Goal: Use online tool/utility

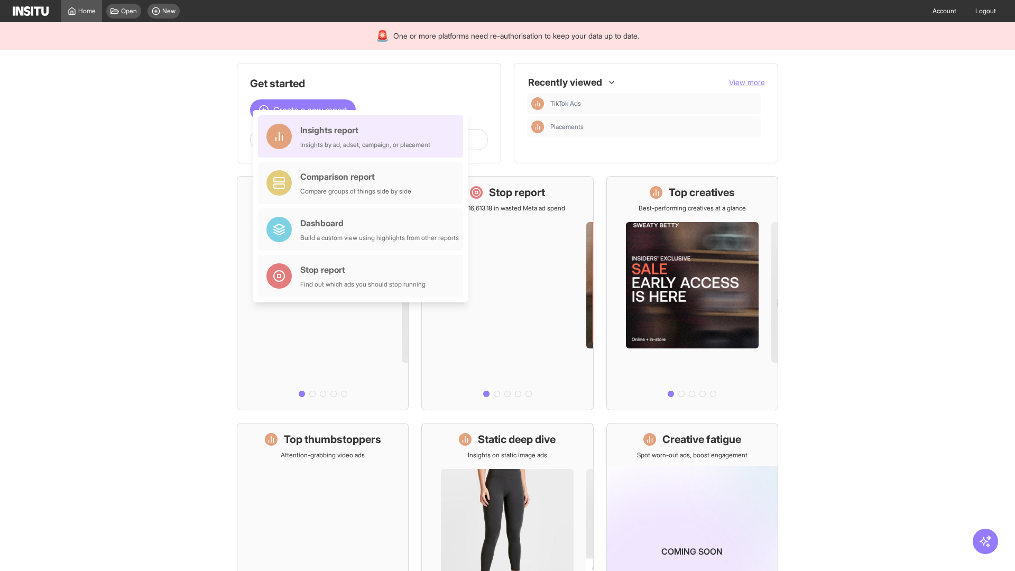
click at [363, 136] on div "Insights report Insights by ad, adset, campaign, or placement" at bounding box center [365, 136] width 130 height 25
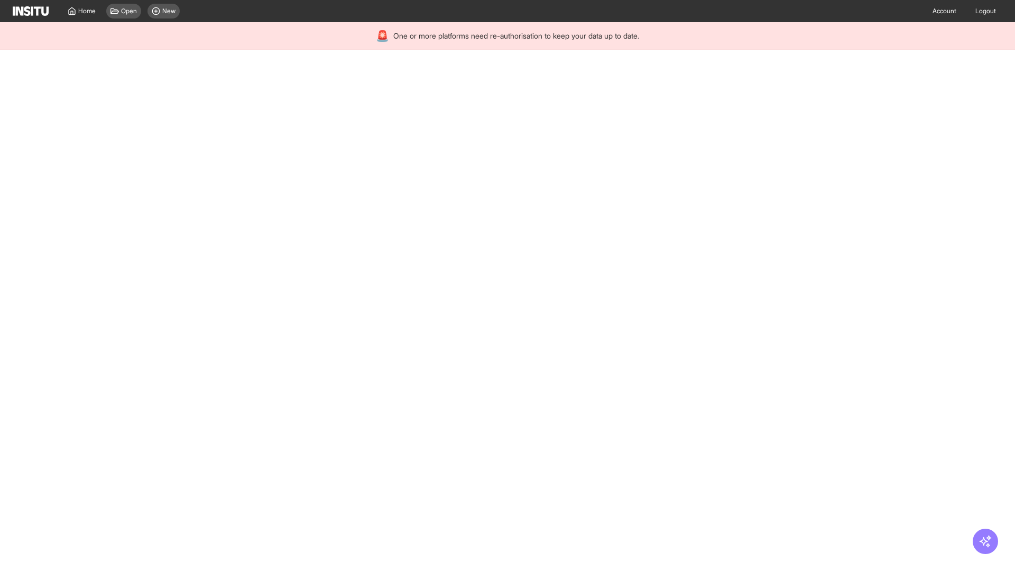
select select "**"
